Goal: Check status

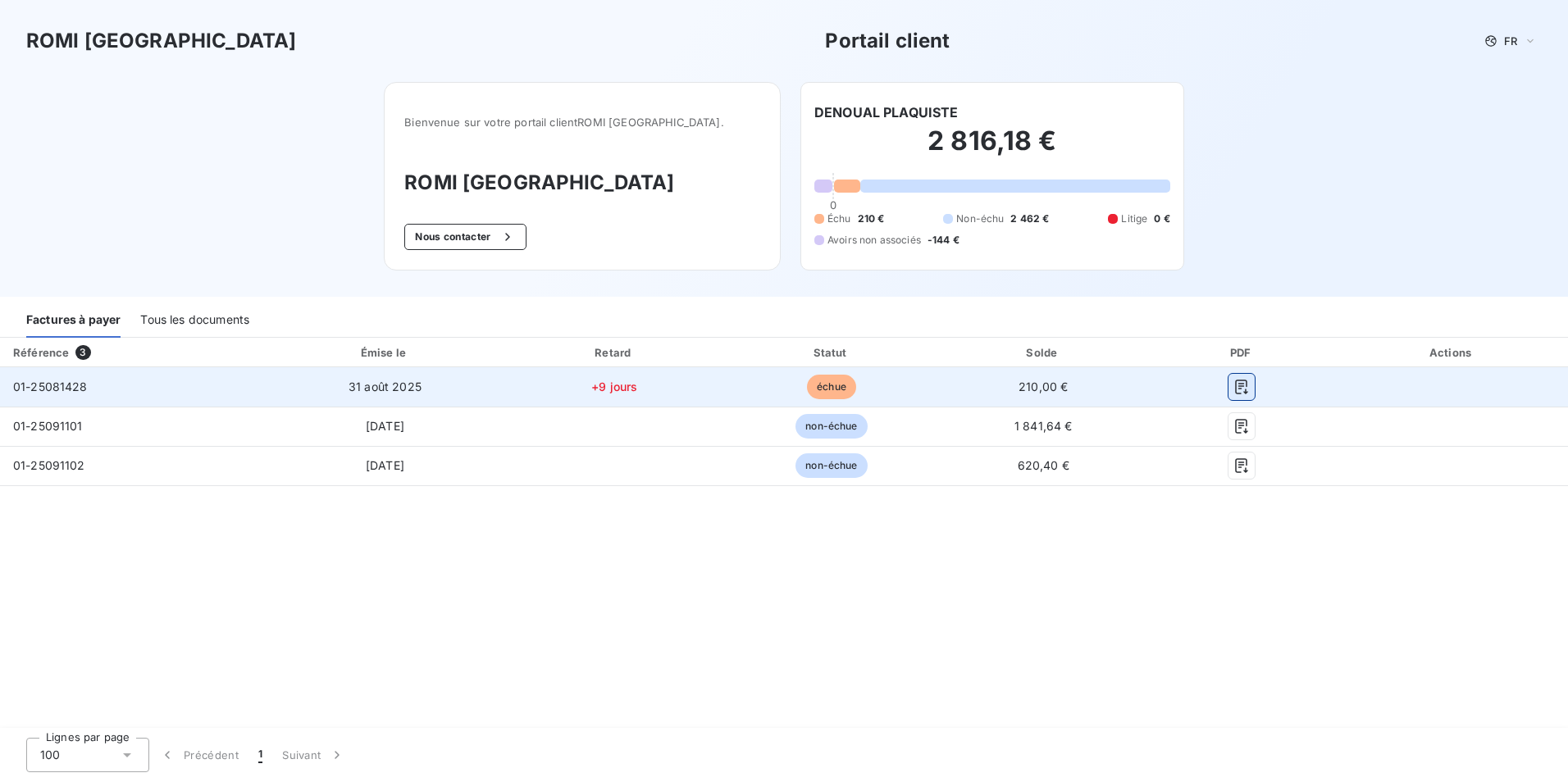
click at [1240, 387] on icon "button" at bounding box center [1242, 387] width 12 height 15
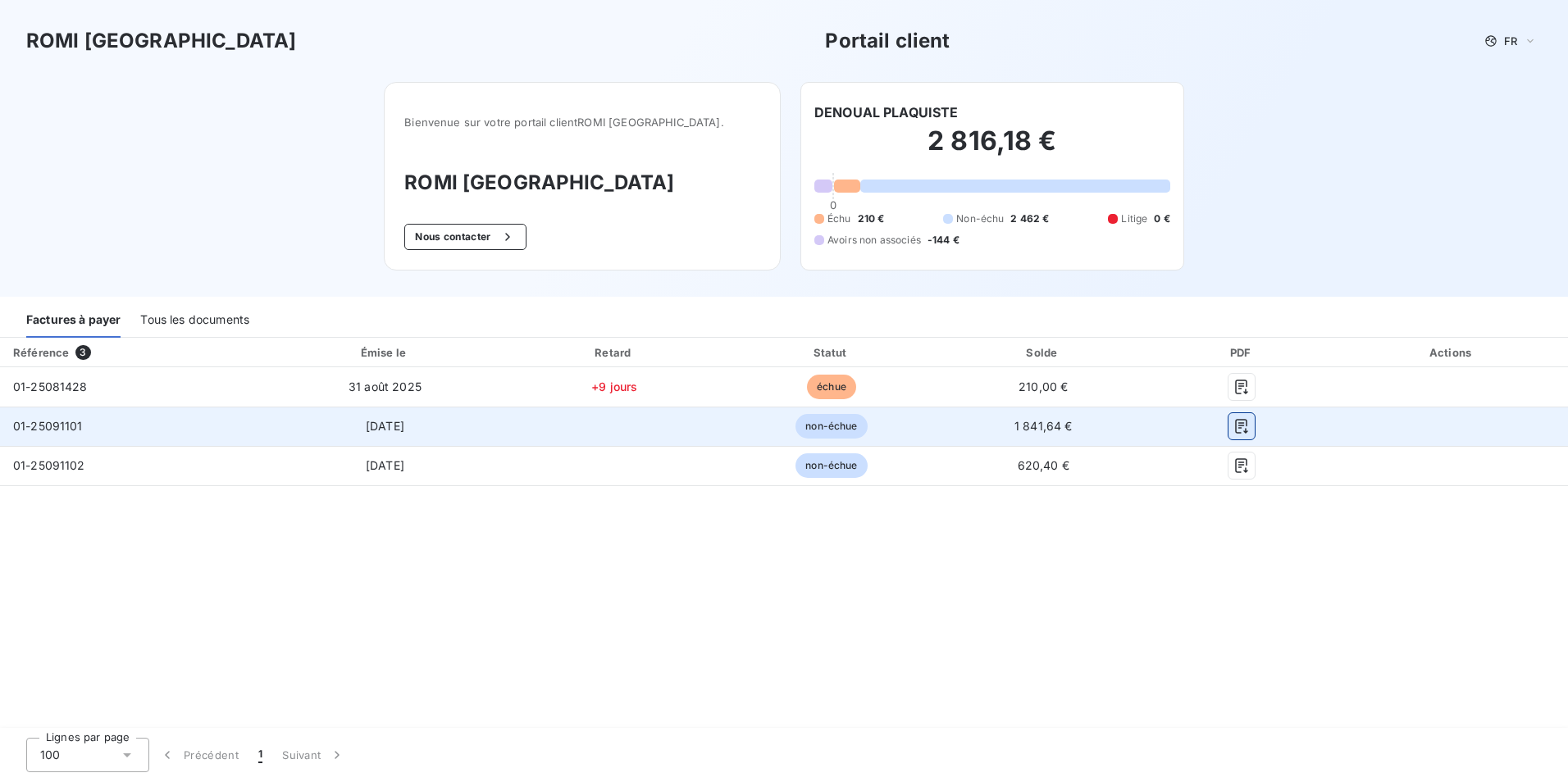
click at [1237, 432] on icon "button" at bounding box center [1241, 427] width 16 height 16
